Goal: Find specific page/section: Find specific page/section

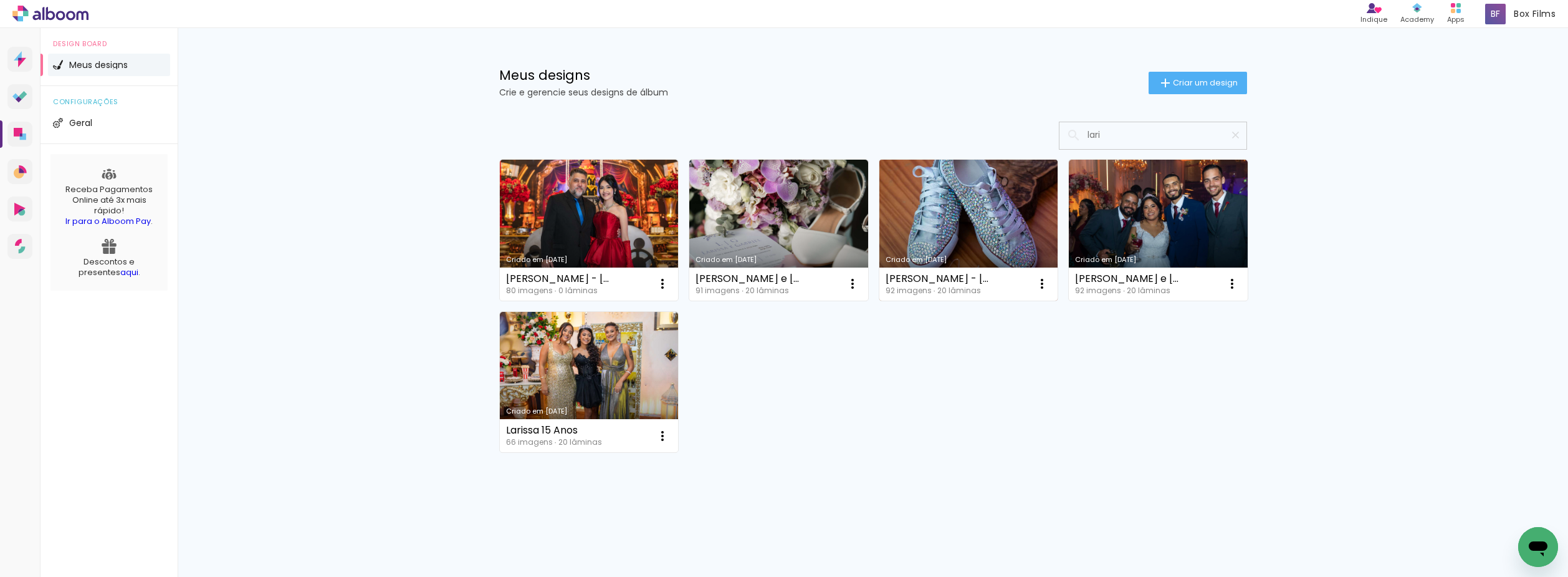
type input "lari"
type paper-input "lari"
click at [928, 232] on link "Criado em [DATE]" at bounding box center [969, 230] width 179 height 141
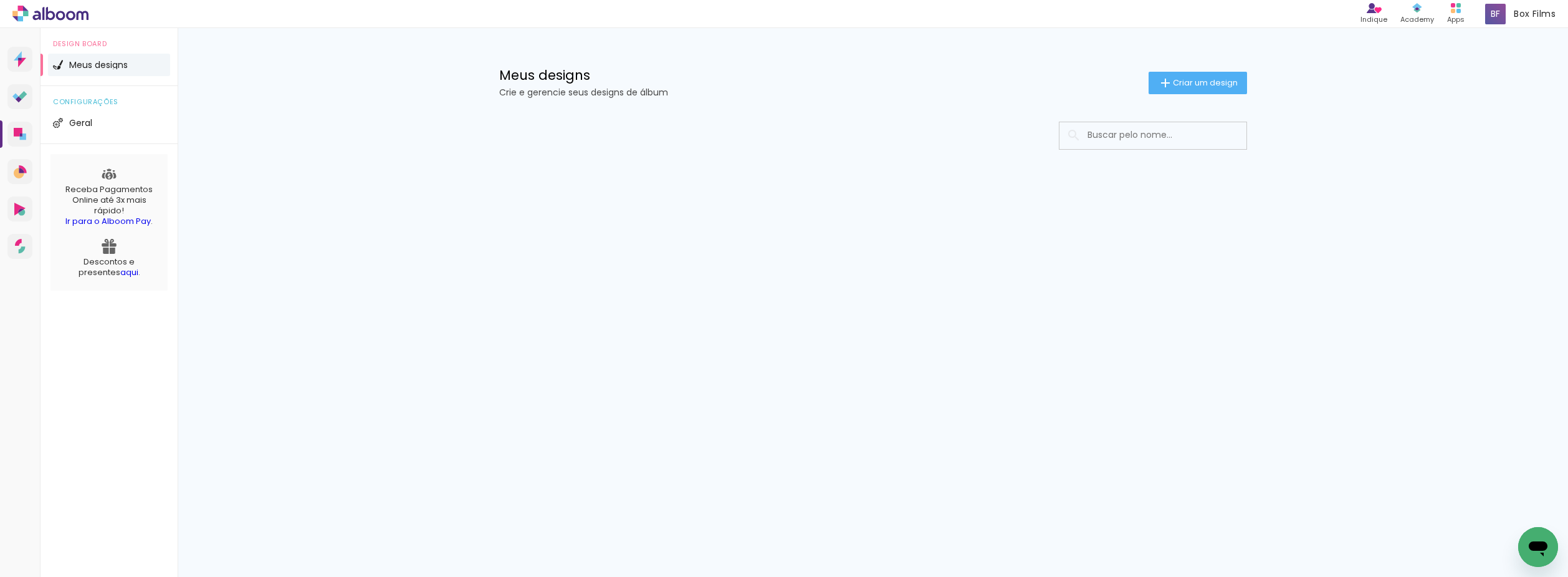
click at [1073, 417] on div "Prosite Website + Landing pages Proof Sistema de seleção e venda de fotos Desig…" at bounding box center [784, 302] width 1568 height 548
click at [1146, 132] on input at bounding box center [1170, 135] width 178 height 25
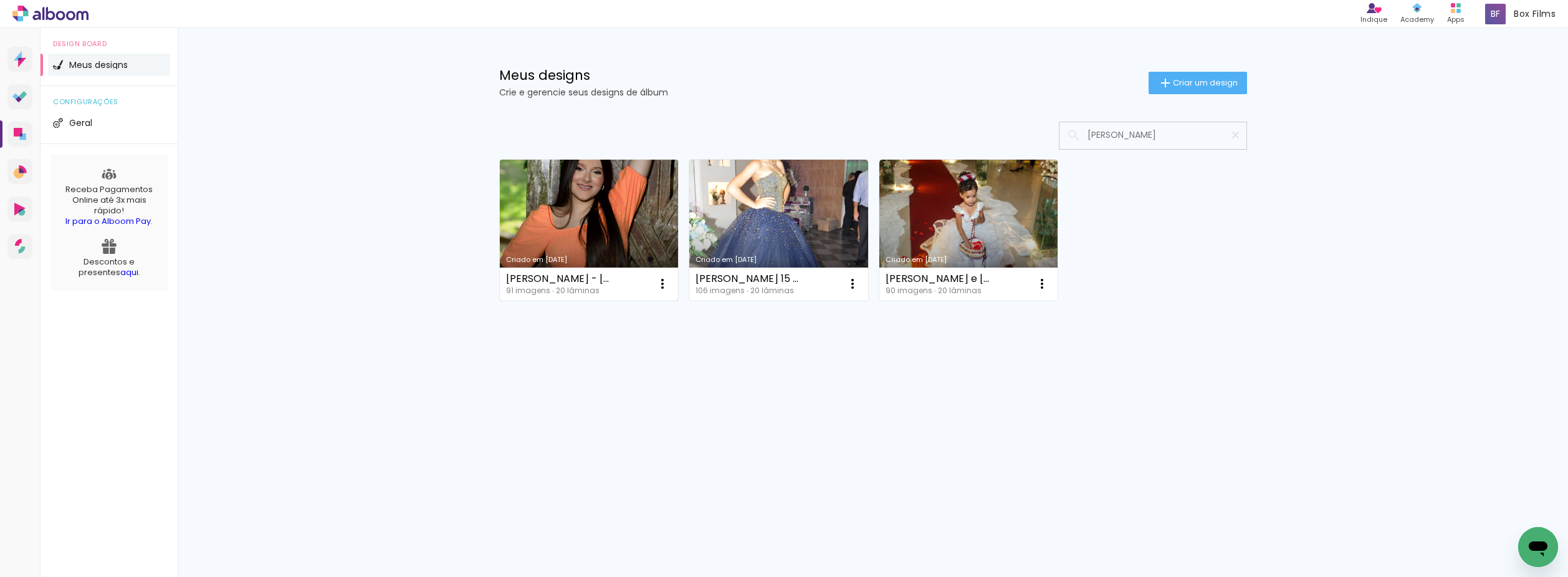
type input "elisa"
type paper-input "elisa"
click at [637, 203] on link "Criado em 29/11/24" at bounding box center [589, 230] width 179 height 141
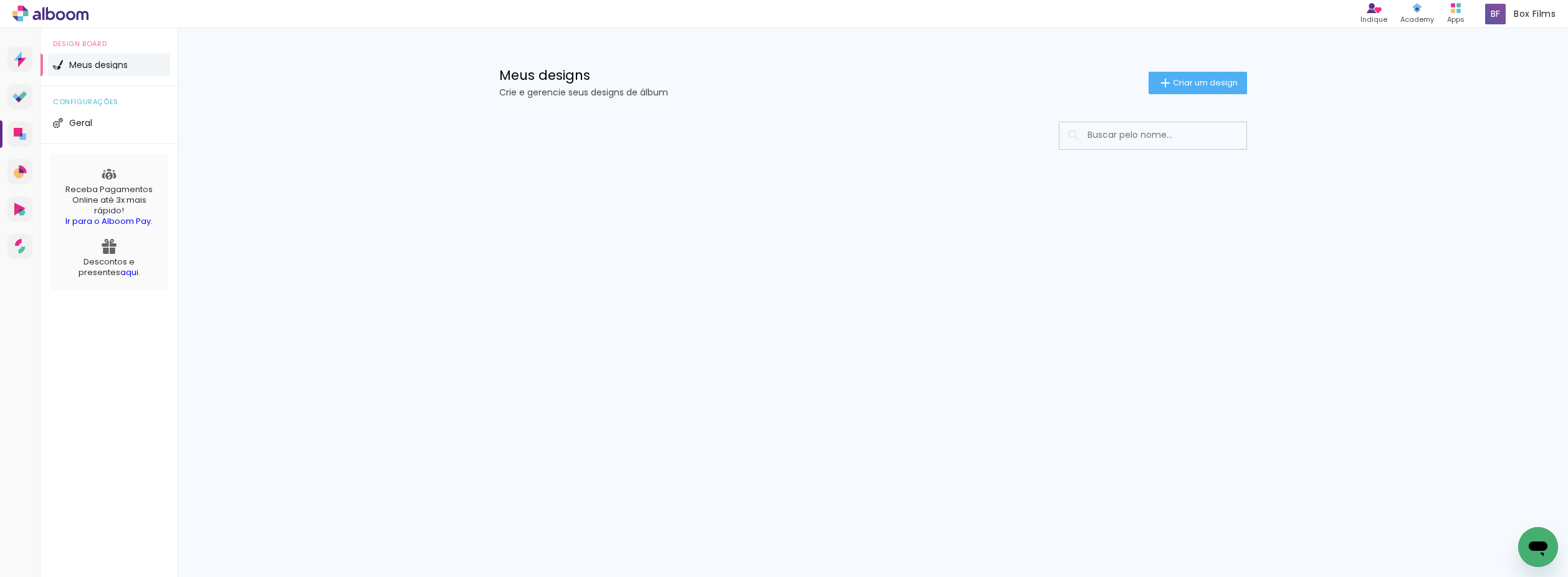
click at [1200, 147] on input at bounding box center [1170, 135] width 178 height 25
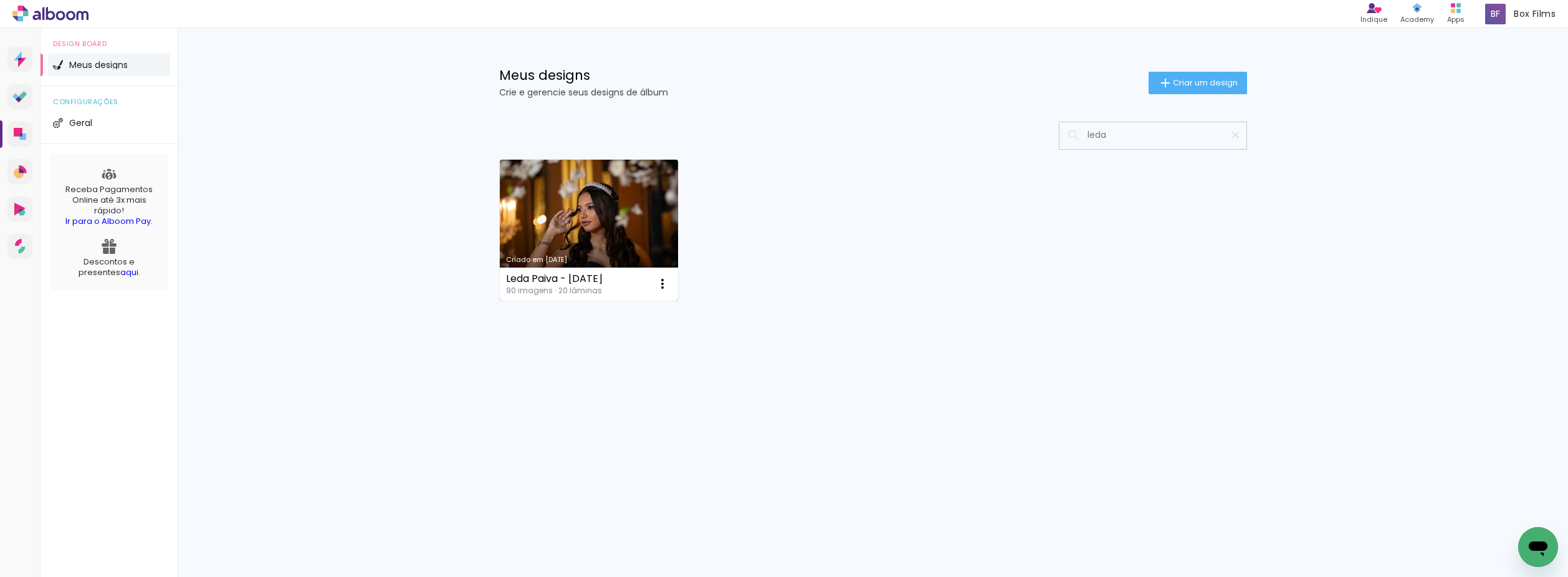
type input "leda"
type paper-input "leda"
click at [550, 197] on link "Criado em 27/12/24" at bounding box center [589, 230] width 179 height 141
